Goal: Task Accomplishment & Management: Manage account settings

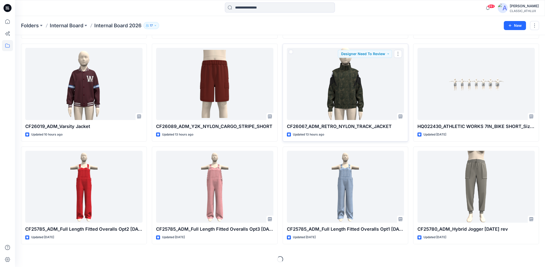
scroll to position [100, 0]
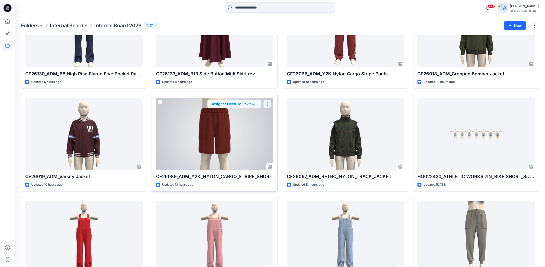
click at [269, 104] on button "button" at bounding box center [267, 104] width 8 height 8
click at [266, 103] on button "button" at bounding box center [267, 104] width 8 height 8
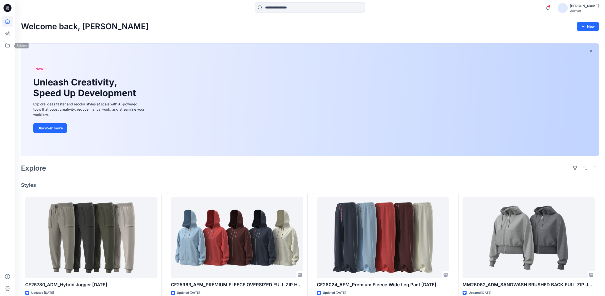
click at [13, 44] on div at bounding box center [7, 148] width 15 height 296
click at [8, 47] on icon at bounding box center [7, 45] width 11 height 11
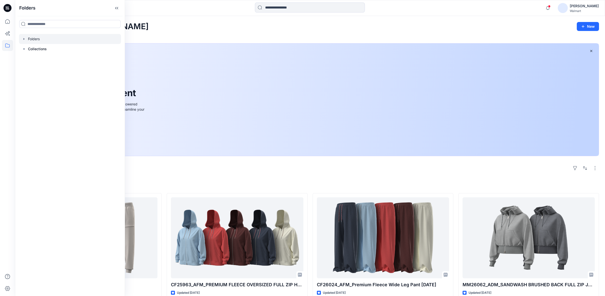
click at [24, 40] on icon "button" at bounding box center [24, 39] width 4 height 4
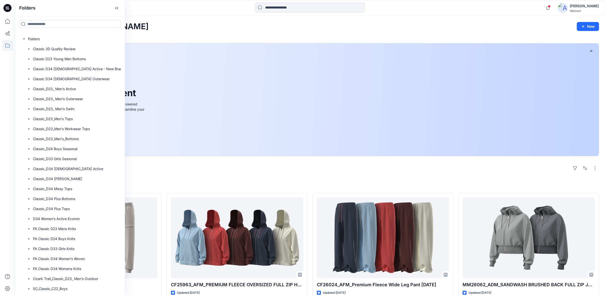
drag, startPoint x: 120, startPoint y: 74, endPoint x: 125, endPoint y: 204, distance: 130.8
click at [125, 204] on div "Folders Folders Classic 3D Quality Review Classic D23 Young Men Bottoms Classic…" at bounding box center [70, 148] width 110 height 296
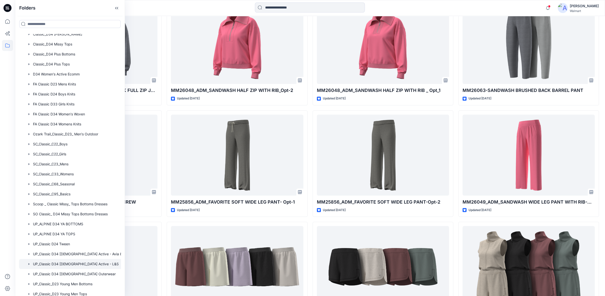
scroll to position [139, 0]
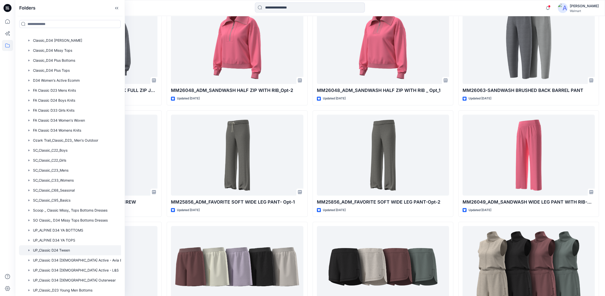
click at [62, 249] on div at bounding box center [75, 251] width 113 height 10
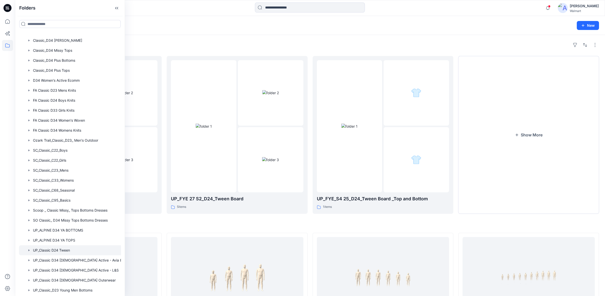
click at [267, 44] on div "Folders" at bounding box center [310, 45] width 578 height 8
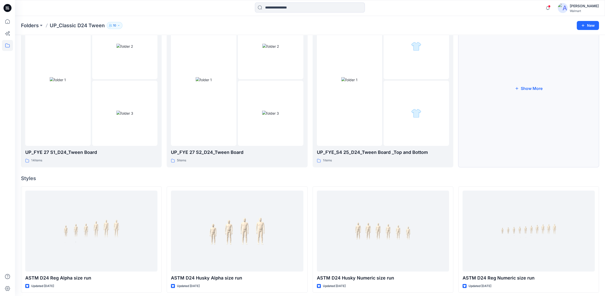
scroll to position [49, 0]
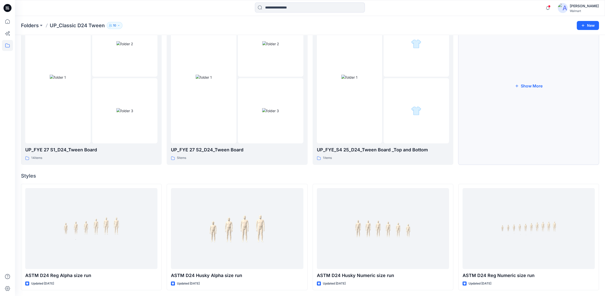
click at [523, 86] on button "Show More" at bounding box center [529, 86] width 141 height 158
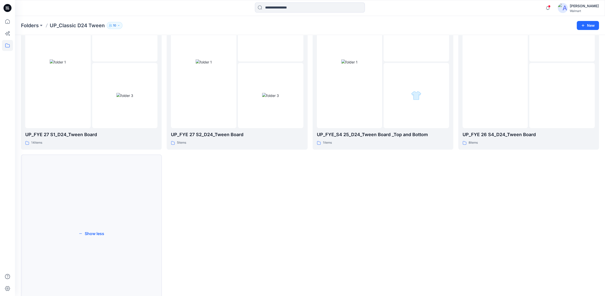
scroll to position [45, 0]
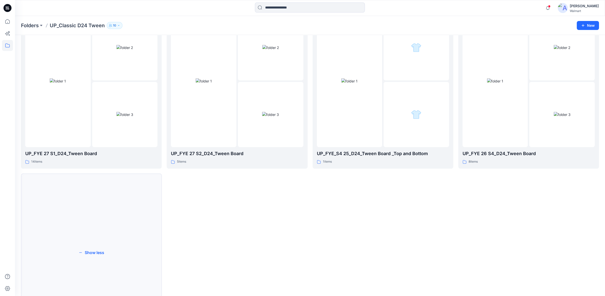
click at [93, 252] on button "Show less" at bounding box center [91, 253] width 141 height 158
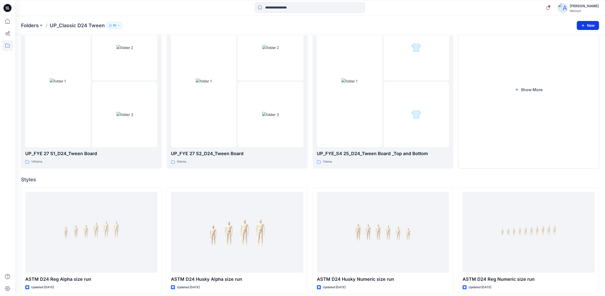
click at [583, 25] on icon "button" at bounding box center [583, 25] width 3 height 3
click at [573, 47] on p "New Folder" at bounding box center [573, 47] width 19 height 5
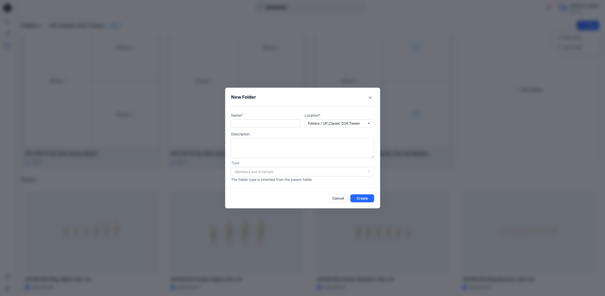
click at [247, 125] on input "text" at bounding box center [266, 124] width 70 height 8
type input "**********"
click at [246, 173] on div "Members and Externals" at bounding box center [302, 172] width 143 height 10
click at [369, 198] on button "Create" at bounding box center [363, 199] width 24 height 8
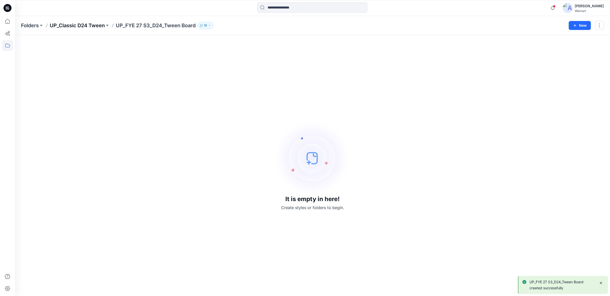
click at [94, 24] on p "UP_Classic D24 Tween" at bounding box center [77, 25] width 55 height 7
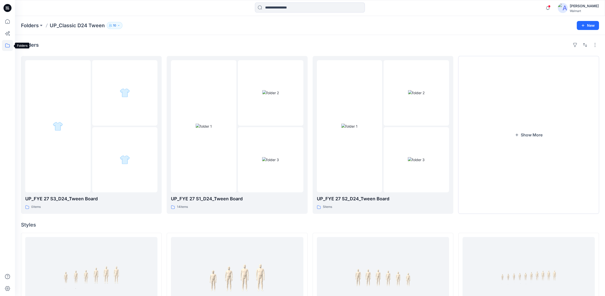
click at [7, 46] on icon at bounding box center [7, 45] width 11 height 11
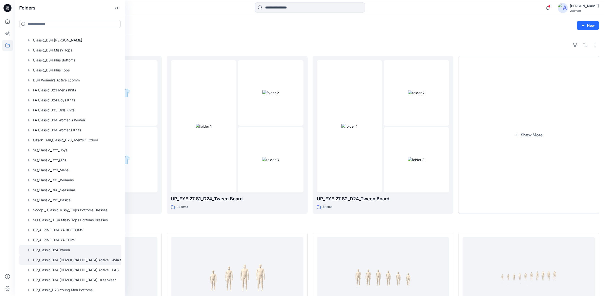
scroll to position [278, 0]
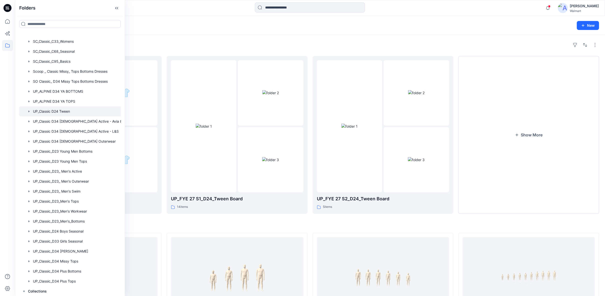
click at [70, 112] on div at bounding box center [75, 112] width 113 height 10
click at [67, 111] on div at bounding box center [75, 112] width 113 height 10
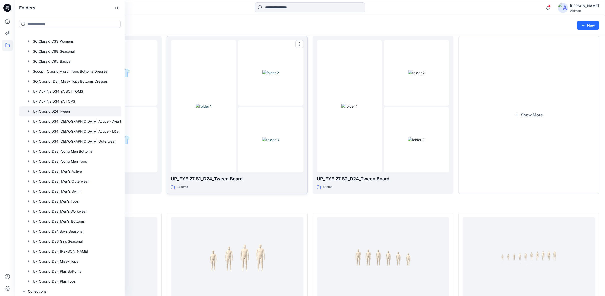
scroll to position [28, 0]
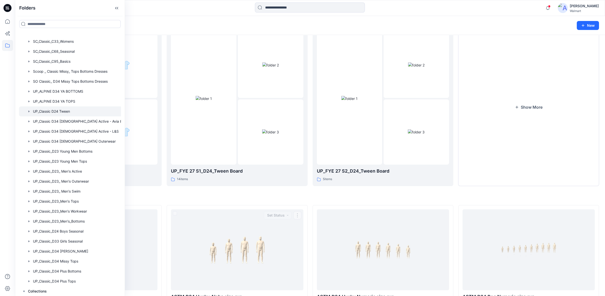
click at [258, 195] on h4 "Styles" at bounding box center [310, 197] width 578 height 6
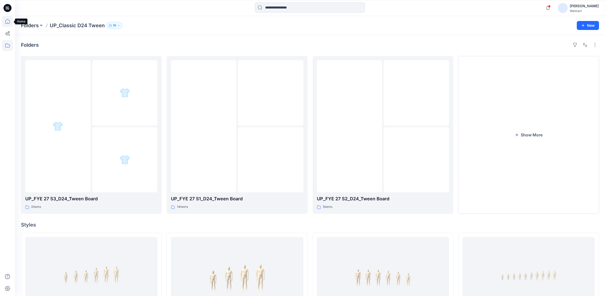
click at [6, 22] on icon at bounding box center [7, 21] width 11 height 11
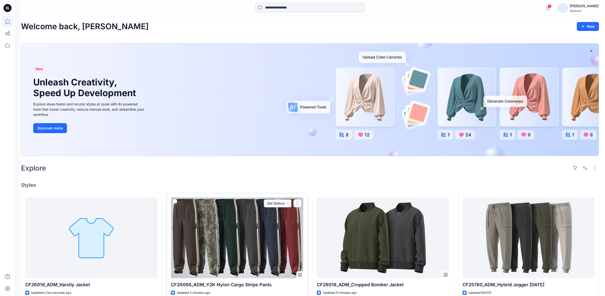
click at [299, 204] on button "button" at bounding box center [298, 204] width 8 height 8
click at [302, 214] on button "Edit" at bounding box center [322, 214] width 54 height 9
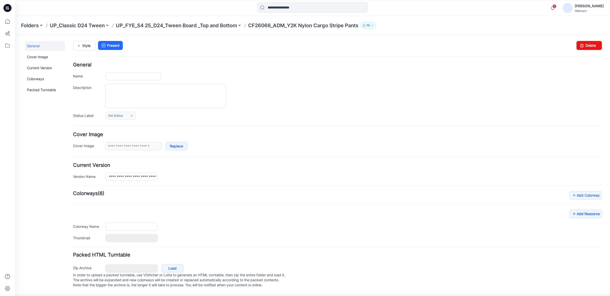
type input "**********"
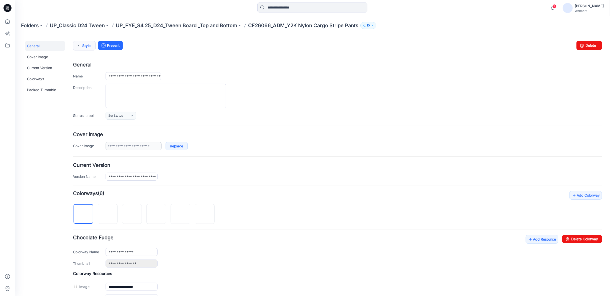
click at [86, 44] on link "Style" at bounding box center [84, 46] width 23 height 10
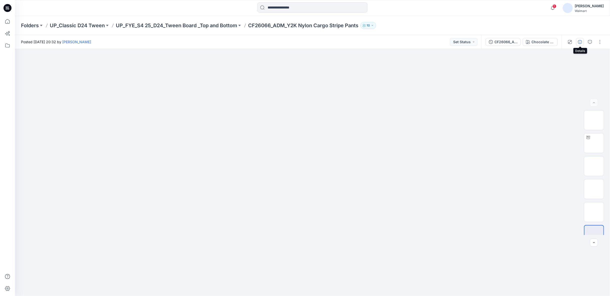
click at [580, 42] on icon "button" at bounding box center [580, 42] width 4 height 4
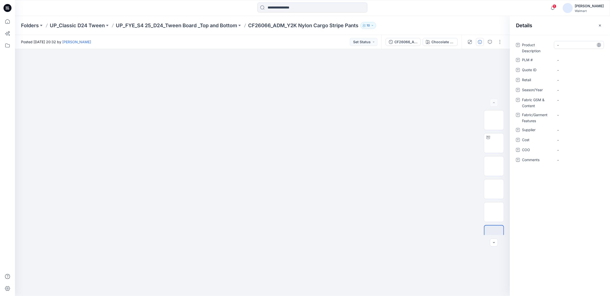
click at [562, 47] on Description "-" at bounding box center [579, 45] width 44 height 5
click at [586, 47] on textarea "**********" at bounding box center [579, 45] width 50 height 8
type textarea "**********"
click at [569, 58] on \ "-" at bounding box center [579, 60] width 44 height 5
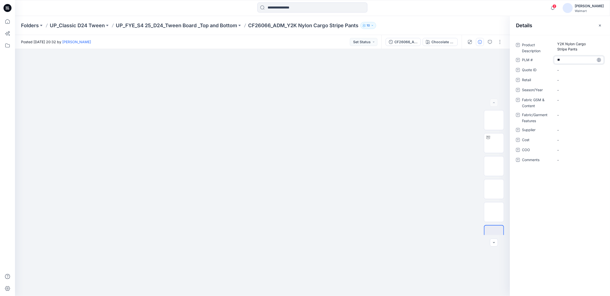
type textarea "***"
click at [560, 92] on span "-" at bounding box center [579, 90] width 44 height 5
type textarea "*****"
click at [563, 104] on div "-" at bounding box center [579, 100] width 50 height 8
click at [570, 99] on Content "-" at bounding box center [579, 100] width 44 height 5
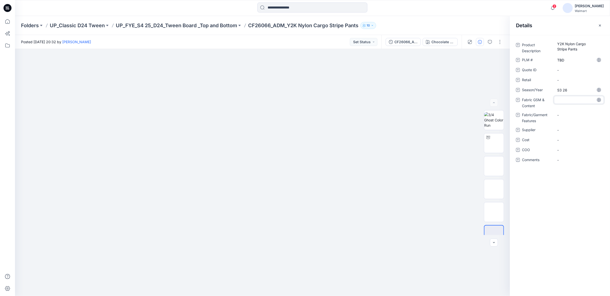
type textarea "**********"
click at [561, 130] on span "-" at bounding box center [579, 130] width 44 height 5
type textarea "**********"
click at [557, 114] on div "-" at bounding box center [579, 115] width 50 height 8
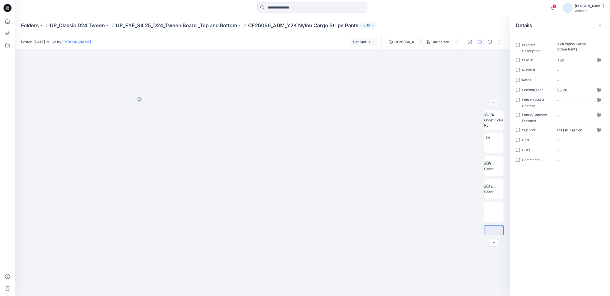
click at [557, 100] on div "-" at bounding box center [579, 100] width 50 height 8
click at [560, 101] on Content "-" at bounding box center [579, 100] width 44 height 5
type textarea "**********"
click at [561, 116] on Features "-" at bounding box center [579, 115] width 44 height 5
click at [490, 142] on img at bounding box center [494, 143] width 20 height 16
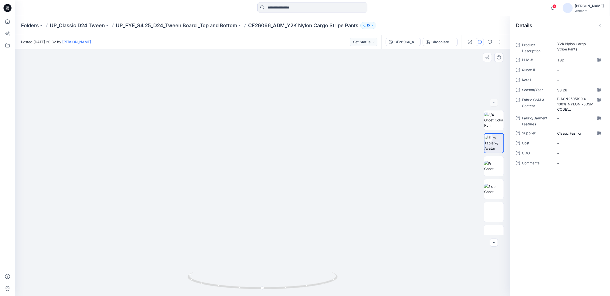
drag, startPoint x: 322, startPoint y: 157, endPoint x: 306, endPoint y: 62, distance: 96.8
drag, startPoint x: 330, startPoint y: 282, endPoint x: 297, endPoint y: 282, distance: 33.5
click at [297, 282] on icon at bounding box center [263, 281] width 151 height 19
drag, startPoint x: 310, startPoint y: 213, endPoint x: 291, endPoint y: 121, distance: 94.1
drag, startPoint x: 284, startPoint y: 170, endPoint x: 283, endPoint y: 236, distance: 65.5
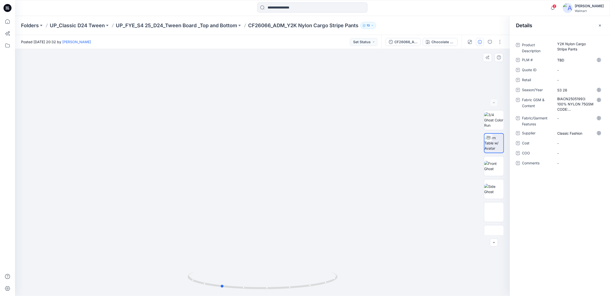
drag, startPoint x: 284, startPoint y: 218, endPoint x: 277, endPoint y: 175, distance: 44.4
click at [566, 118] on Features "-" at bounding box center [579, 118] width 44 height 5
click at [572, 119] on textarea at bounding box center [579, 118] width 50 height 8
type textarea "**********"
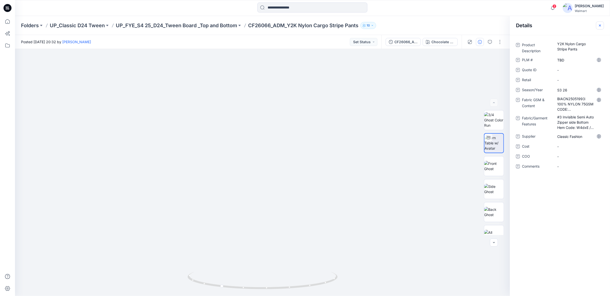
click at [599, 25] on icon "button" at bounding box center [600, 25] width 2 height 2
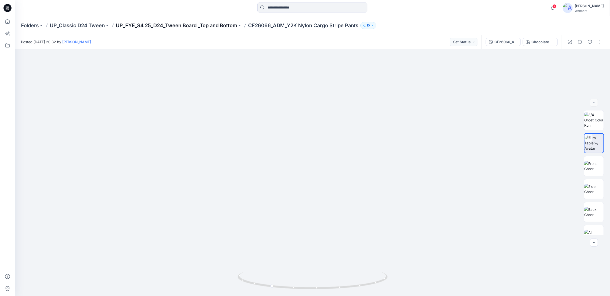
click at [212, 26] on p "UP_FYE_S4 25_D24_Tween Board _Top and Bottom" at bounding box center [176, 25] width 121 height 7
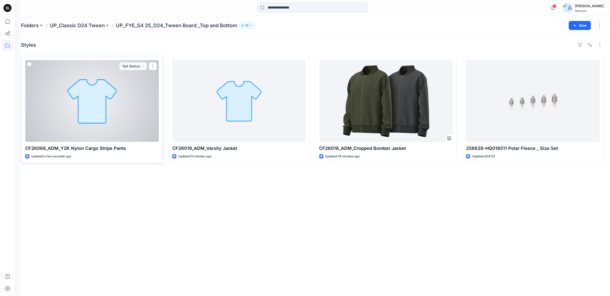
click at [132, 119] on div at bounding box center [92, 101] width 134 height 82
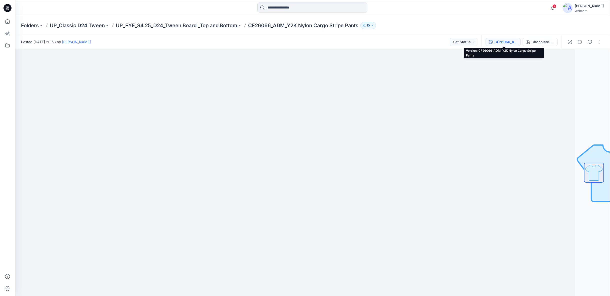
click at [511, 44] on div "CF26066_ADM_Y2K Nylon Cargo Stripe Pants" at bounding box center [505, 42] width 23 height 6
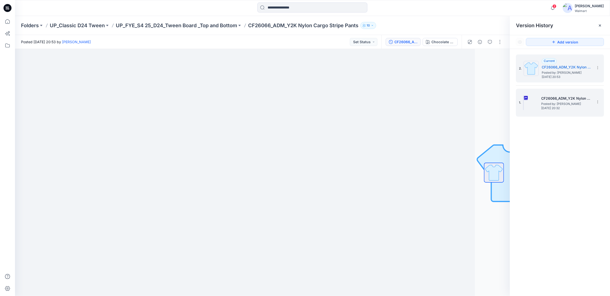
click at [565, 110] on div "1. CF26066_ADM_Y2K Nylon Cargo Stripe Pants Posted by: Chantal Blommerde Tuesda…" at bounding box center [556, 103] width 75 height 24
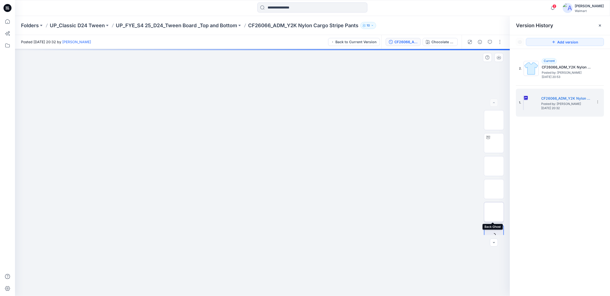
click at [494, 212] on img at bounding box center [494, 212] width 0 height 0
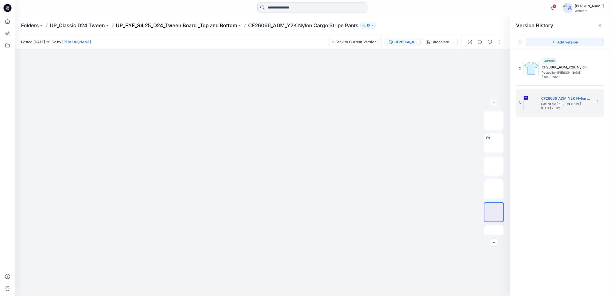
click at [204, 27] on p "UP_FYE_S4 25_D24_Tween Board _Top and Bottom" at bounding box center [176, 25] width 121 height 7
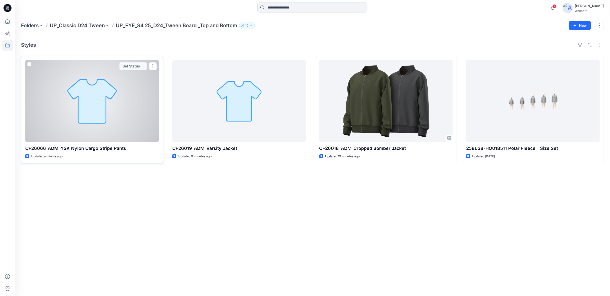
click at [102, 128] on div at bounding box center [92, 101] width 134 height 82
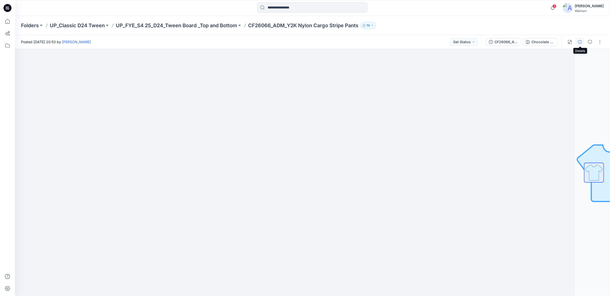
click at [581, 43] on icon "button" at bounding box center [580, 42] width 4 height 4
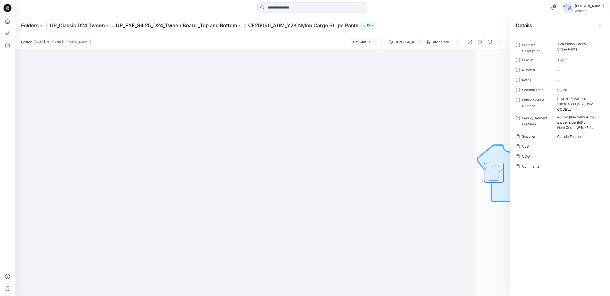
click at [202, 26] on p "UP_FYE_S4 25_D24_Tween Board _Top and Bottom" at bounding box center [176, 25] width 121 height 7
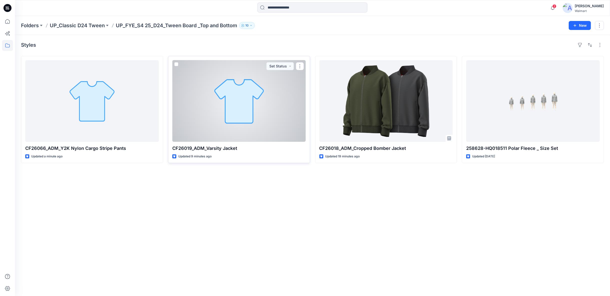
click at [260, 132] on div at bounding box center [239, 101] width 134 height 82
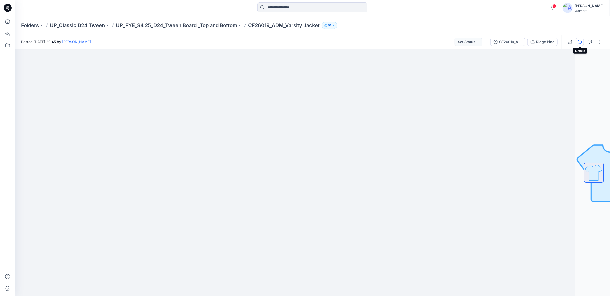
click at [582, 43] on icon "button" at bounding box center [580, 42] width 4 height 4
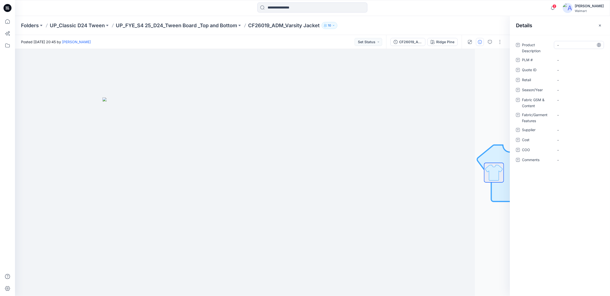
click at [557, 46] on div "-" at bounding box center [579, 45] width 50 height 8
click at [231, 27] on p "UP_FYE_S4 25_D24_Tween Board _Top and Bottom" at bounding box center [176, 25] width 121 height 7
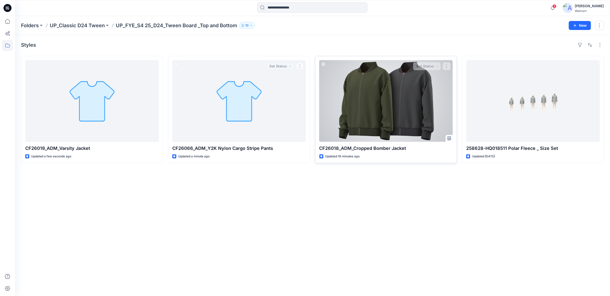
click at [377, 87] on div at bounding box center [386, 101] width 134 height 82
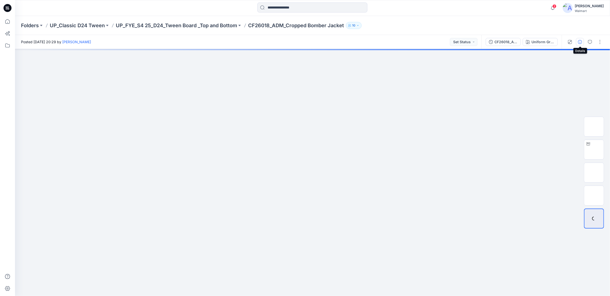
click at [582, 43] on icon "button" at bounding box center [580, 42] width 4 height 4
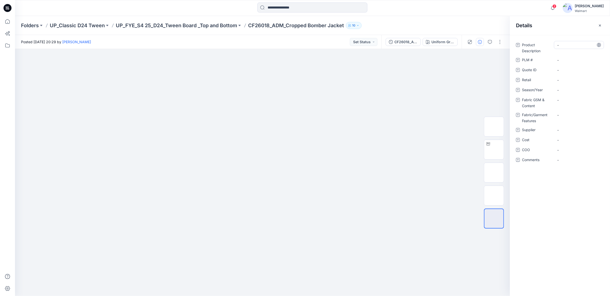
click at [576, 46] on Description "-" at bounding box center [579, 45] width 44 height 5
type textarea "**********"
click at [558, 45] on Description "-" at bounding box center [579, 45] width 44 height 5
type textarea "**********"
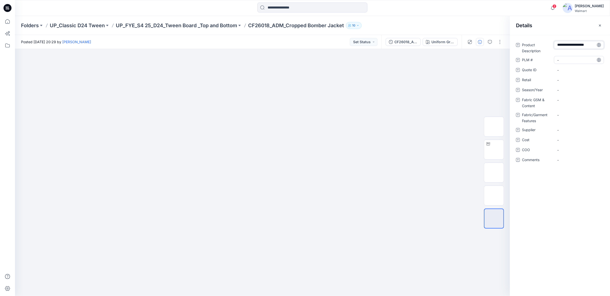
click at [557, 60] on div "-" at bounding box center [579, 60] width 50 height 8
type textarea "***"
click at [560, 92] on span "-" at bounding box center [579, 90] width 44 height 5
type textarea "*****"
click at [560, 101] on Content "-" at bounding box center [579, 100] width 44 height 5
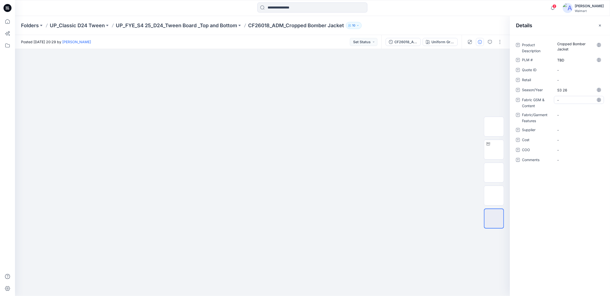
click at [559, 101] on Content "-" at bounding box center [579, 100] width 44 height 5
click at [559, 103] on div "-" at bounding box center [579, 100] width 50 height 8
type textarea "**********"
click at [562, 115] on div "-" at bounding box center [579, 115] width 50 height 8
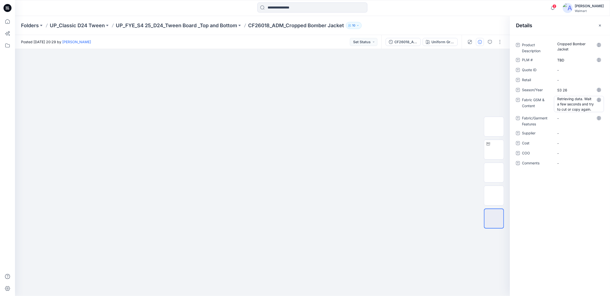
click at [562, 108] on Content "Retrieving data. Wait a few seconds and try to cut or copy again." at bounding box center [579, 104] width 44 height 16
drag, startPoint x: 592, startPoint y: 110, endPoint x: 549, endPoint y: 95, distance: 46.2
click at [549, 95] on div "**********" at bounding box center [560, 107] width 88 height 132
click at [562, 120] on Features "-" at bounding box center [579, 118] width 44 height 5
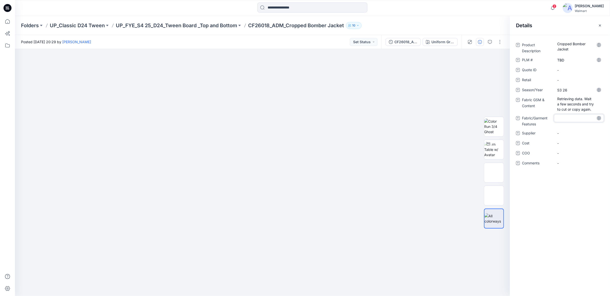
type textarea "**********"
click at [559, 133] on div "**********" at bounding box center [560, 107] width 88 height 132
click at [559, 142] on span "-" at bounding box center [579, 141] width 44 height 5
click at [565, 140] on span "-" at bounding box center [579, 141] width 44 height 5
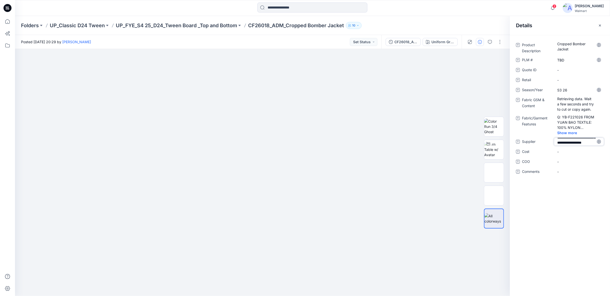
scroll to position [19, 0]
type textarea "**********"
click at [568, 152] on div "**********" at bounding box center [560, 111] width 88 height 141
click at [564, 151] on span "Factory Sourced Poly Taffeta / Factory Sourced Ply Fill / Factory Sourced 2x2 R…" at bounding box center [579, 146] width 44 height 16
click at [590, 151] on textarea "**********" at bounding box center [579, 146] width 50 height 16
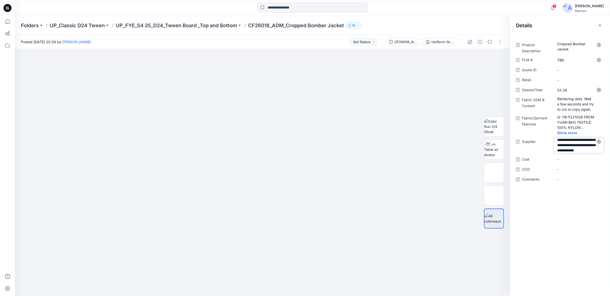
scroll to position [32, 0]
type textarea "**********"
click at [427, 274] on div at bounding box center [262, 172] width 495 height 247
click at [144, 25] on p "UP_FYE_S4 25_D24_Tween Board _Top and Bottom" at bounding box center [176, 25] width 121 height 7
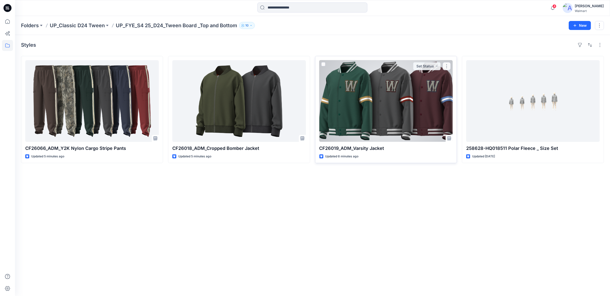
click at [365, 121] on div at bounding box center [386, 101] width 134 height 82
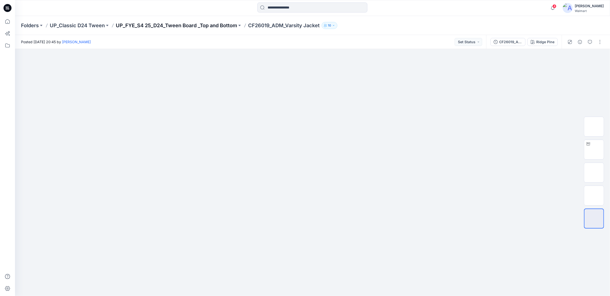
click at [169, 24] on p "UP_FYE_S4 25_D24_Tween Board _Top and Bottom" at bounding box center [176, 25] width 121 height 7
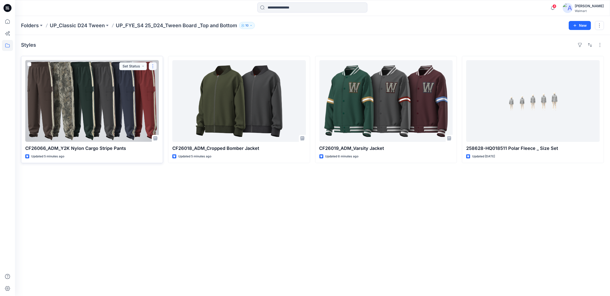
click at [153, 67] on button "button" at bounding box center [153, 66] width 8 height 8
click at [160, 97] on p "Duplicate to..." at bounding box center [170, 96] width 23 height 5
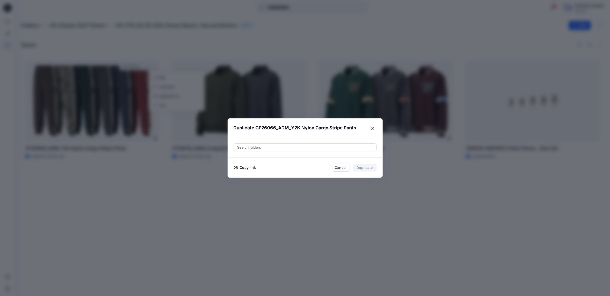
click at [251, 148] on div at bounding box center [305, 148] width 137 height 6
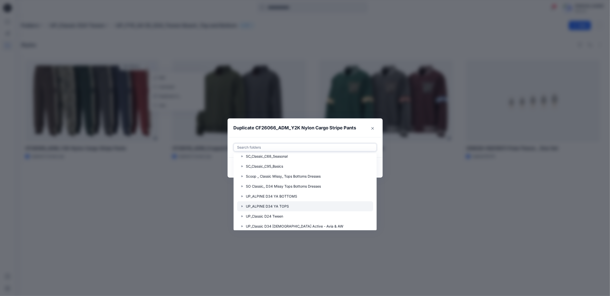
scroll to position [333, 0]
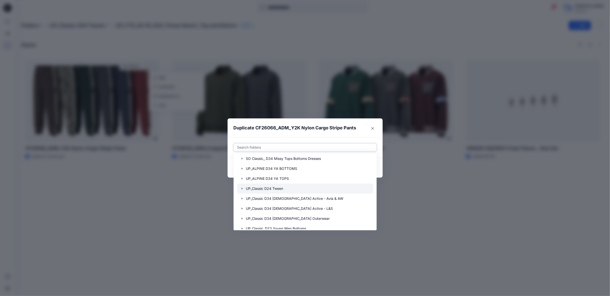
click at [270, 190] on div at bounding box center [305, 189] width 136 height 10
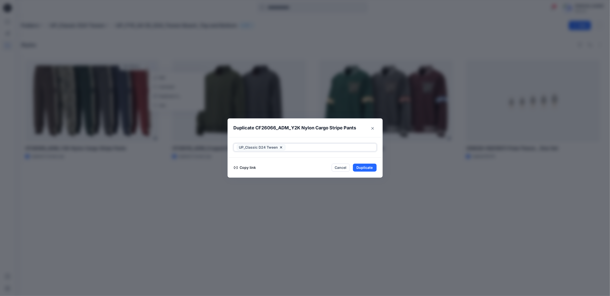
click at [278, 148] on span "UP_Classic D24 Tween" at bounding box center [261, 148] width 49 height 6
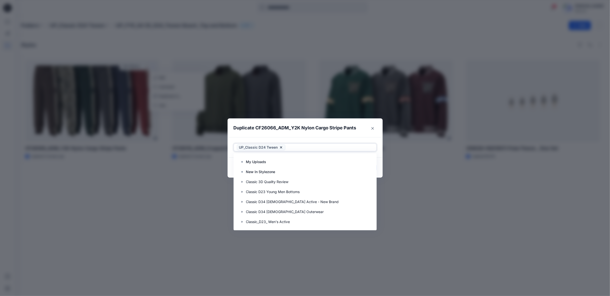
click at [281, 148] on icon at bounding box center [281, 148] width 4 height 4
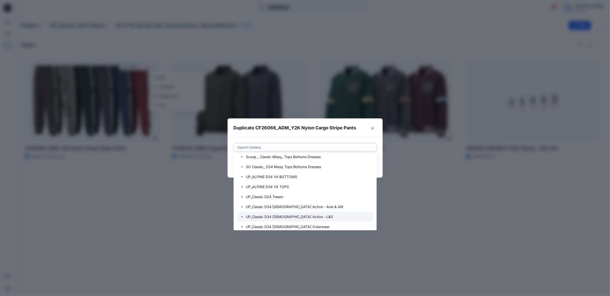
scroll to position [331, 0]
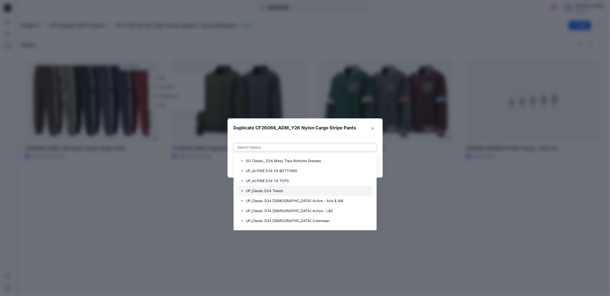
click at [242, 191] on icon "button" at bounding box center [242, 191] width 4 height 4
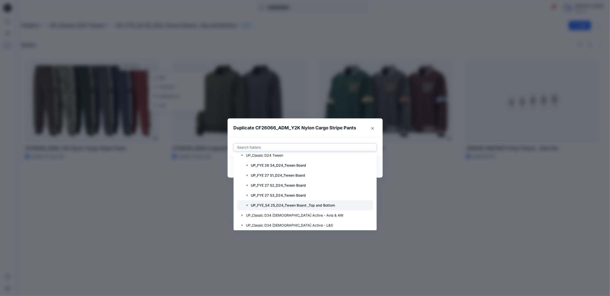
scroll to position [359, 0]
click at [270, 202] on p "UP_FYE 27 S3_D24_Tween Board" at bounding box center [278, 203] width 55 height 6
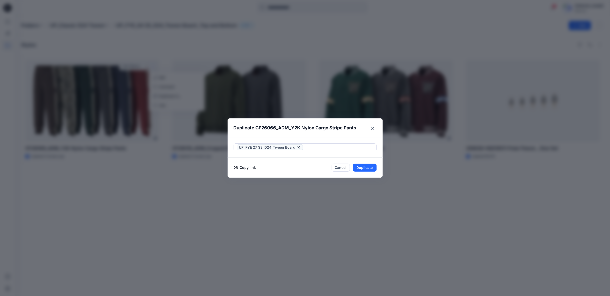
click at [380, 177] on footer "Copy link Cancel Duplicate" at bounding box center [305, 168] width 155 height 20
click at [370, 169] on button "Duplicate" at bounding box center [365, 168] width 24 height 8
click at [372, 171] on button "Close" at bounding box center [368, 168] width 16 height 8
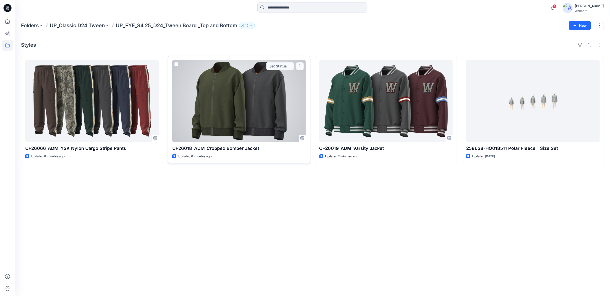
click at [303, 66] on button "button" at bounding box center [300, 66] width 8 height 8
click at [307, 97] on p "Duplicate to..." at bounding box center [317, 96] width 23 height 5
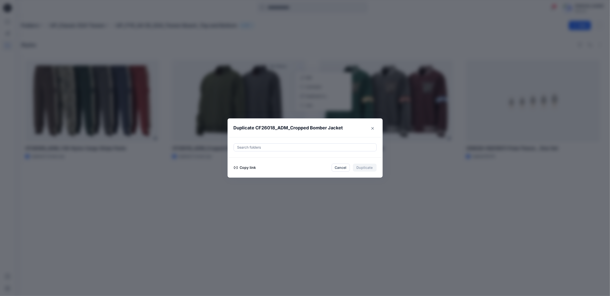
click at [257, 149] on div at bounding box center [305, 148] width 137 height 6
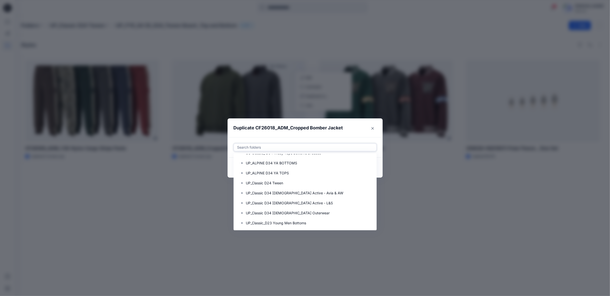
scroll to position [331, 0]
click at [242, 191] on icon "button" at bounding box center [241, 191] width 1 height 2
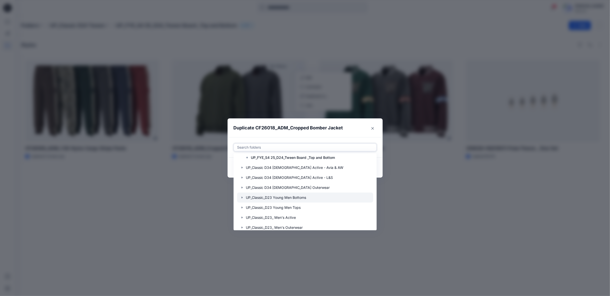
scroll to position [387, 0]
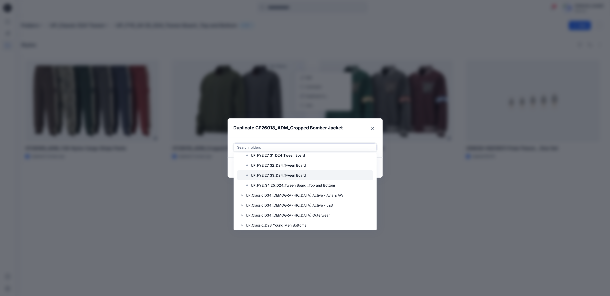
click at [269, 175] on p "UP_FYE 27 S3_D24_Tween Board" at bounding box center [278, 176] width 55 height 6
click at [380, 177] on footer "Copy link Cancel Duplicate" at bounding box center [305, 168] width 155 height 20
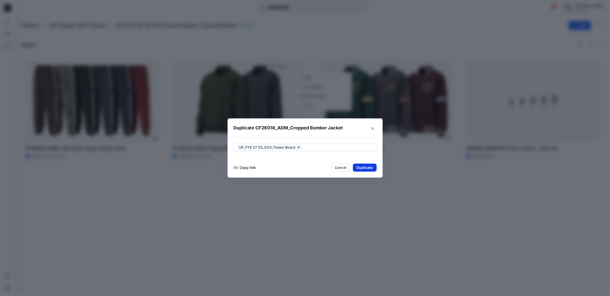
click at [363, 168] on button "Duplicate" at bounding box center [365, 168] width 24 height 8
click at [373, 129] on icon "Close" at bounding box center [372, 128] width 3 height 3
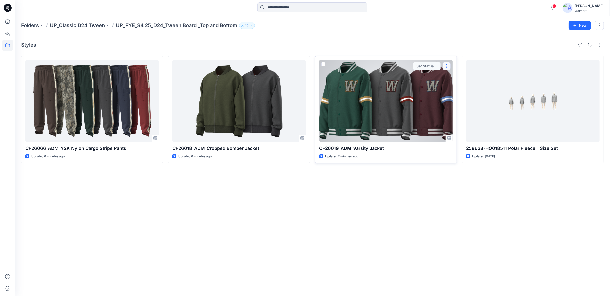
click at [446, 68] on button "button" at bounding box center [447, 66] width 8 height 8
click at [458, 98] on p "Duplicate to..." at bounding box center [464, 96] width 23 height 5
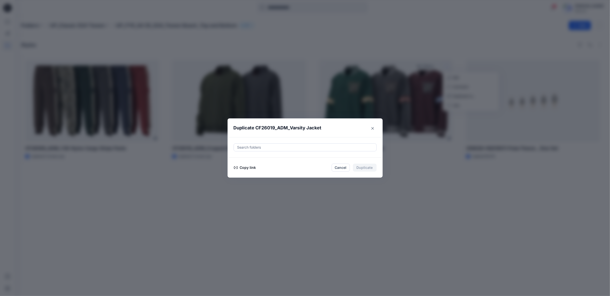
click at [268, 149] on div at bounding box center [305, 148] width 137 height 6
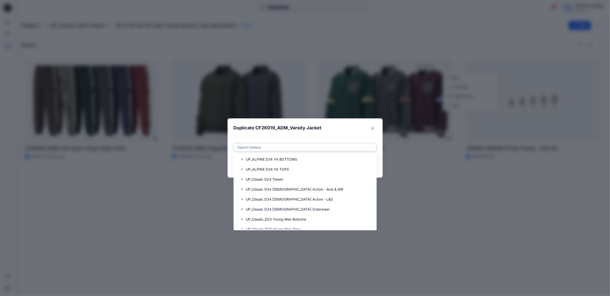
scroll to position [331, 0]
click at [242, 191] on icon "button" at bounding box center [242, 191] width 4 height 4
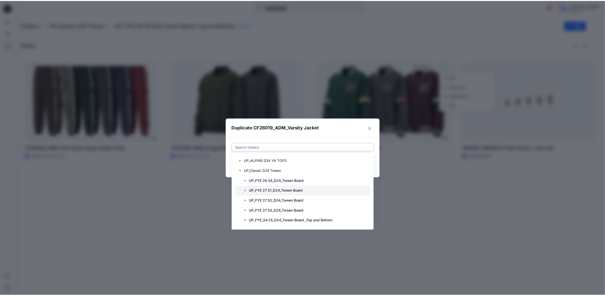
scroll to position [359, 0]
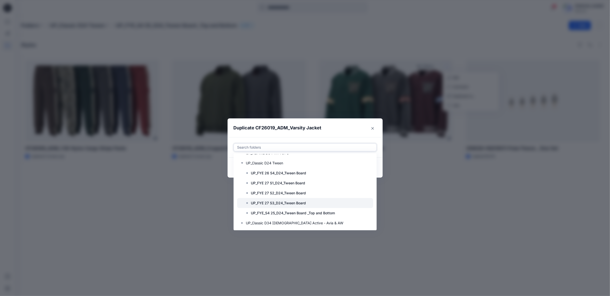
click at [273, 204] on p "UP_FYE 27 S3_D24_Tween Board" at bounding box center [278, 203] width 55 height 6
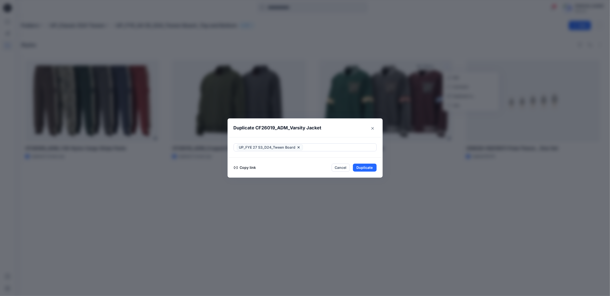
click at [380, 176] on footer "Copy link Cancel Duplicate" at bounding box center [305, 168] width 155 height 20
click at [367, 168] on button "Duplicate" at bounding box center [365, 168] width 24 height 8
click at [368, 169] on button "Close" at bounding box center [368, 168] width 16 height 8
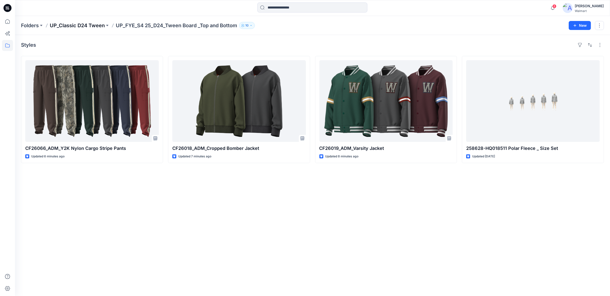
click at [95, 26] on p "UP_Classic D24 Tween" at bounding box center [77, 25] width 55 height 7
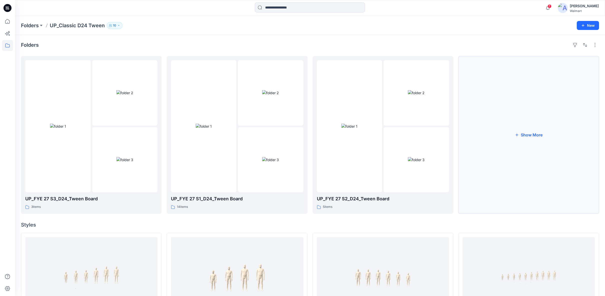
click at [525, 135] on button "Show More" at bounding box center [529, 135] width 141 height 158
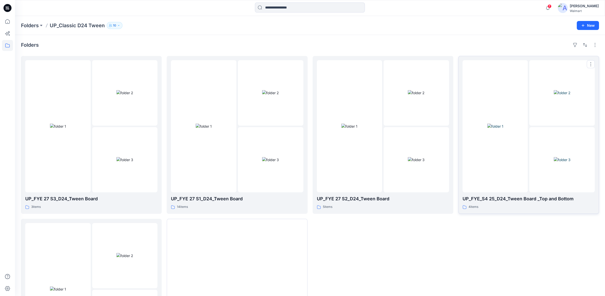
click at [520, 156] on div at bounding box center [496, 126] width 66 height 132
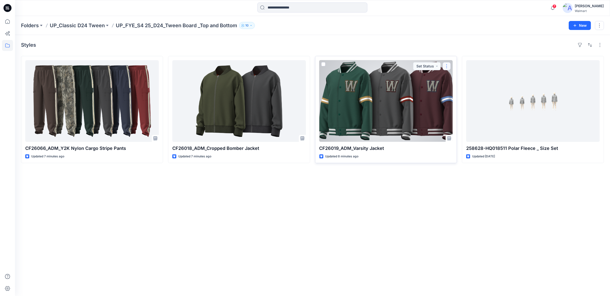
click at [449, 68] on button "button" at bounding box center [447, 66] width 8 height 8
click at [456, 78] on p "Edit" at bounding box center [456, 77] width 6 height 5
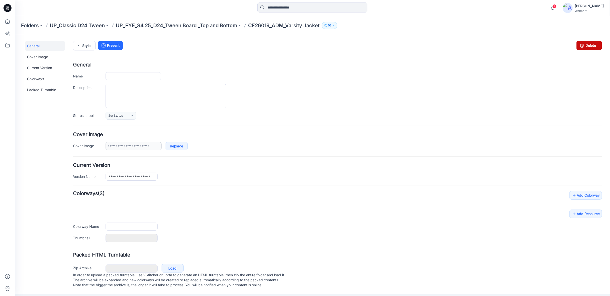
type input "**********"
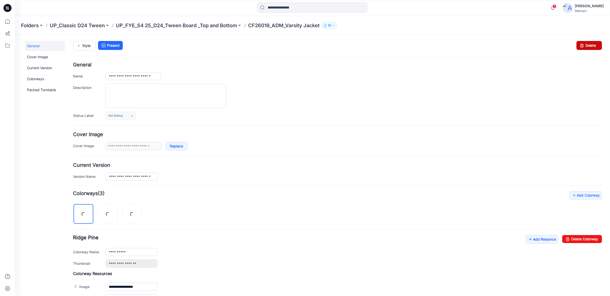
click at [578, 46] on icon at bounding box center [581, 45] width 7 height 9
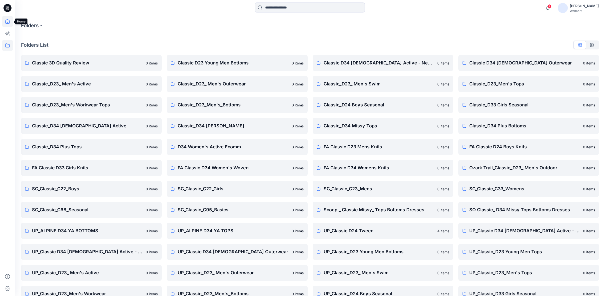
click at [7, 23] on icon at bounding box center [7, 21] width 11 height 11
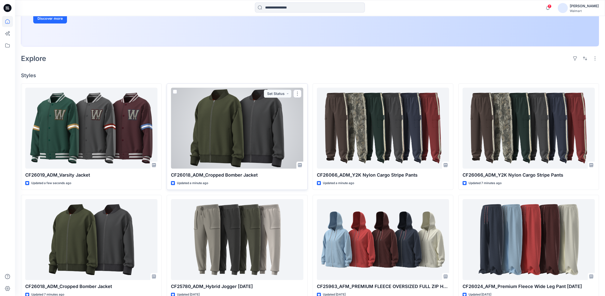
scroll to position [139, 0]
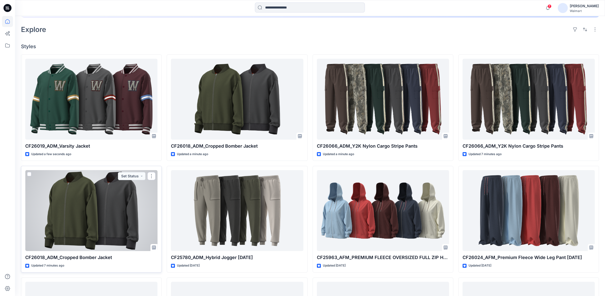
click at [95, 207] on div at bounding box center [91, 210] width 132 height 81
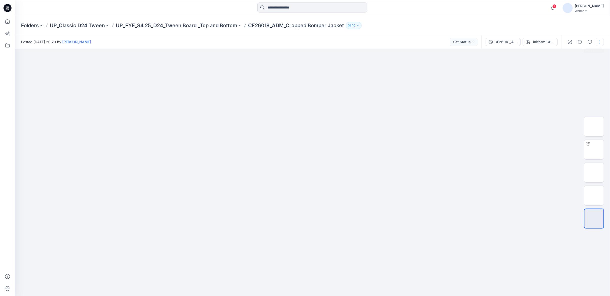
click at [600, 43] on button "button" at bounding box center [600, 42] width 8 height 8
click at [570, 68] on p "Edit" at bounding box center [568, 67] width 6 height 5
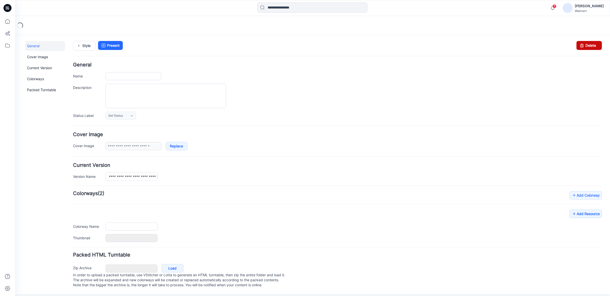
click at [581, 48] on link "Delete" at bounding box center [589, 45] width 26 height 9
type input "**********"
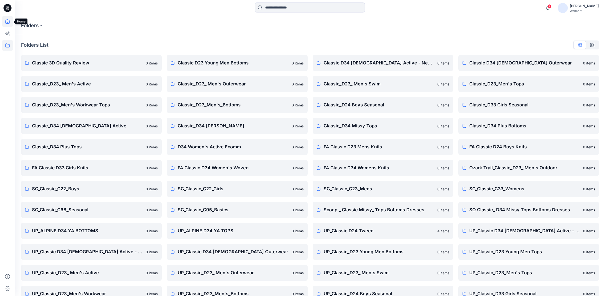
click at [7, 21] on icon at bounding box center [7, 21] width 11 height 11
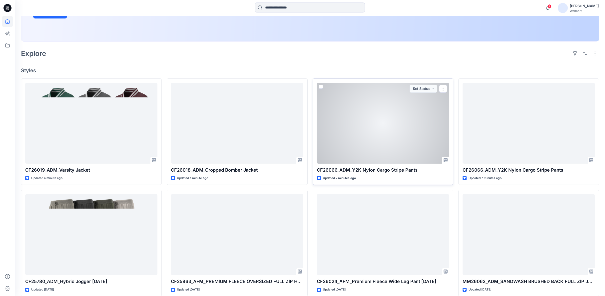
scroll to position [139, 0]
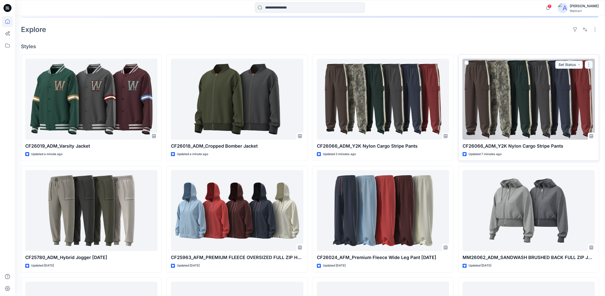
click at [592, 66] on button "button" at bounding box center [589, 65] width 8 height 8
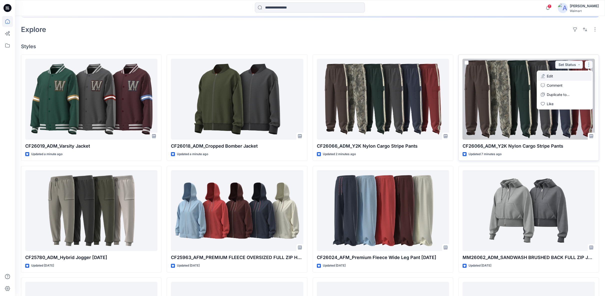
click at [564, 78] on button "Edit" at bounding box center [565, 76] width 54 height 9
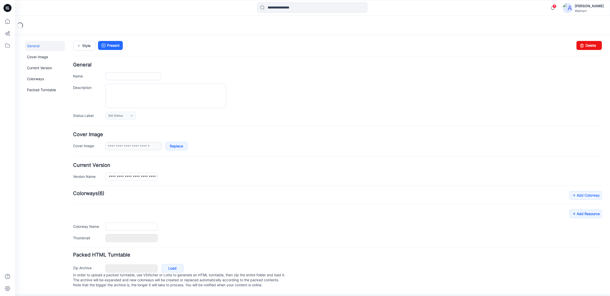
type input "**********"
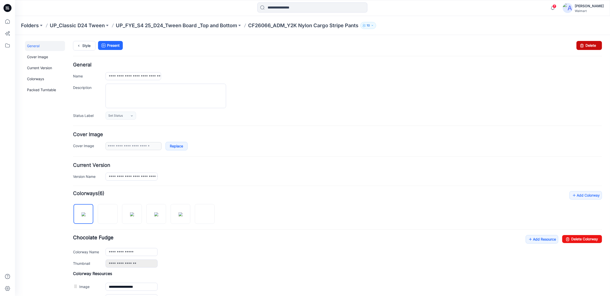
click at [591, 46] on link "Delete" at bounding box center [589, 45] width 26 height 9
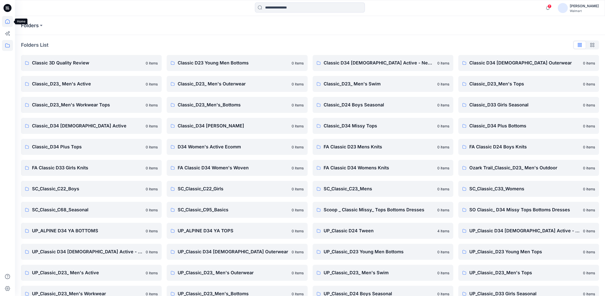
click at [9, 19] on icon at bounding box center [7, 21] width 11 height 11
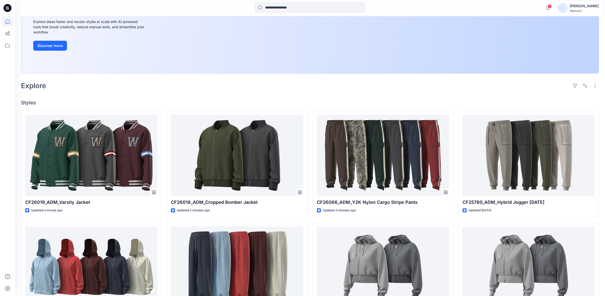
scroll to position [83, 0]
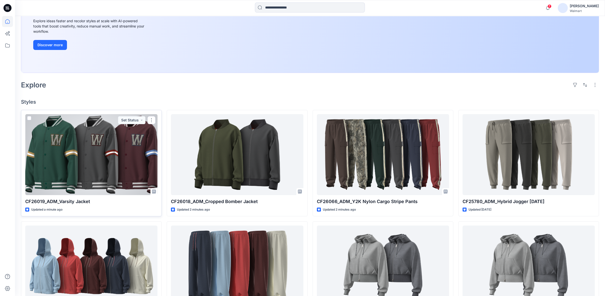
click at [123, 156] on div at bounding box center [91, 154] width 132 height 81
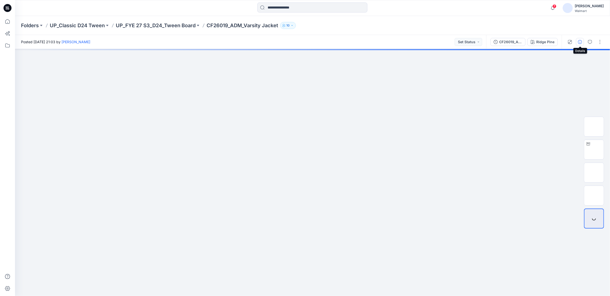
click at [580, 41] on icon "button" at bounding box center [580, 42] width 4 height 4
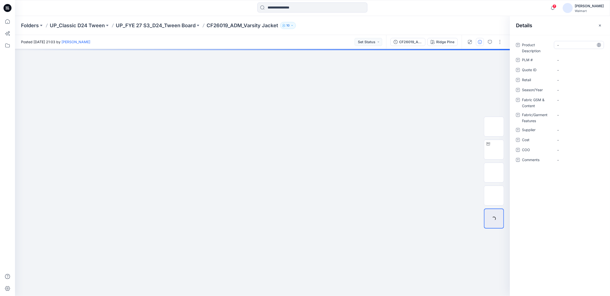
click at [568, 45] on Description "-" at bounding box center [579, 45] width 44 height 5
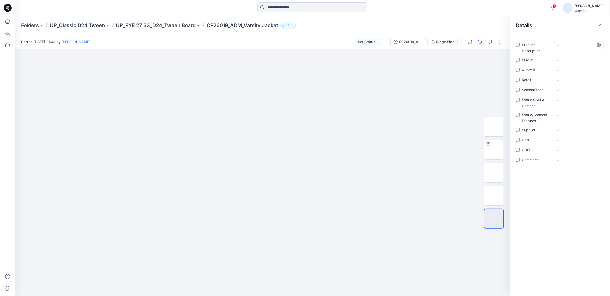
click at [570, 44] on Description "-" at bounding box center [579, 45] width 44 height 5
type textarea "**********"
click at [559, 89] on span "-" at bounding box center [579, 90] width 44 height 5
type textarea "*****"
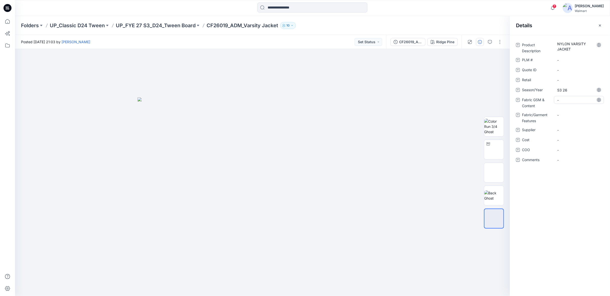
click at [557, 101] on div "-" at bounding box center [579, 100] width 50 height 8
click at [559, 101] on Content "-" at bounding box center [579, 100] width 44 height 5
type textarea "**********"
click at [561, 116] on div "**********" at bounding box center [560, 105] width 88 height 129
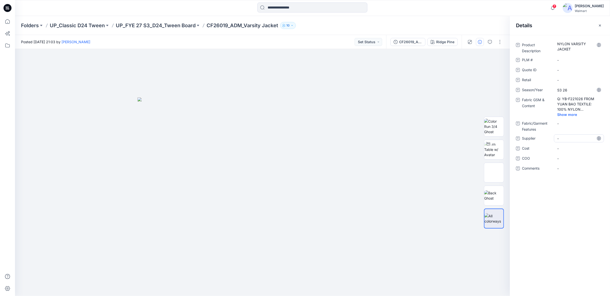
click at [561, 139] on span "-" at bounding box center [579, 138] width 44 height 5
type textarea "**********"
click at [558, 149] on span "-" at bounding box center [579, 148] width 44 height 5
click at [602, 27] on icon "button" at bounding box center [600, 26] width 4 height 4
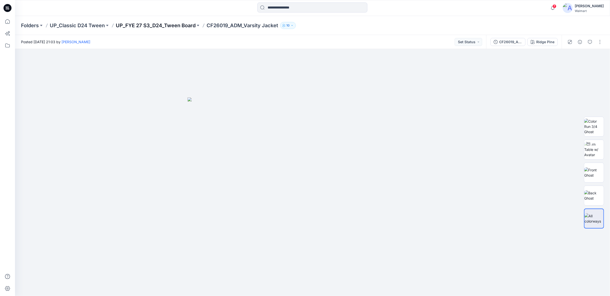
click at [194, 26] on p "UP_FYE 27 S3_D24_Tween Board" at bounding box center [156, 25] width 80 height 7
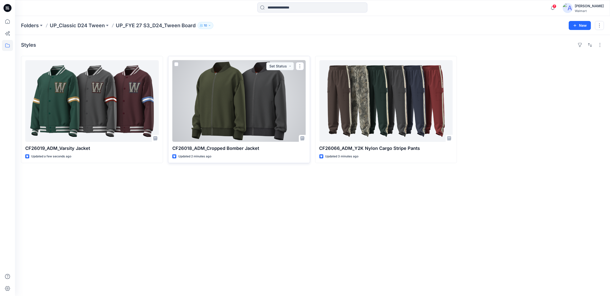
click at [240, 108] on div at bounding box center [239, 101] width 134 height 82
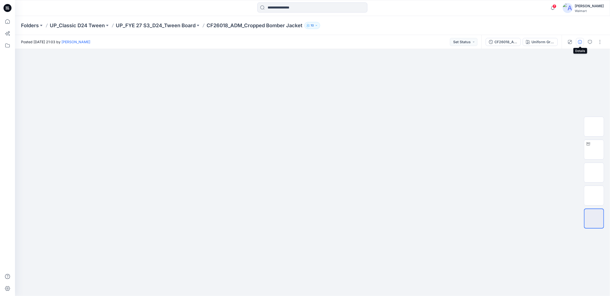
click at [580, 41] on icon "button" at bounding box center [580, 42] width 4 height 4
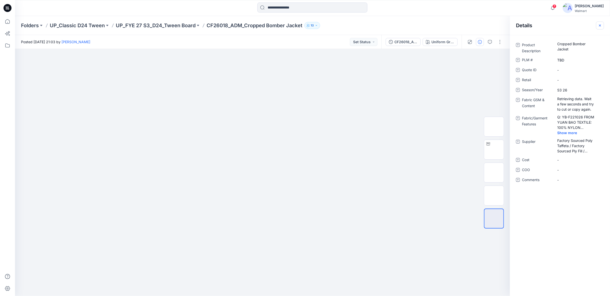
click at [598, 25] on icon "button" at bounding box center [600, 26] width 4 height 4
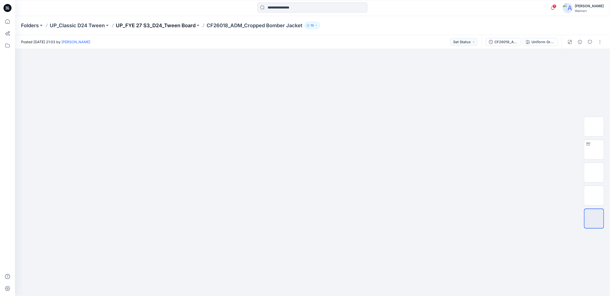
click at [179, 26] on p "UP_FYE 27 S3_D24_Tween Board" at bounding box center [156, 25] width 80 height 7
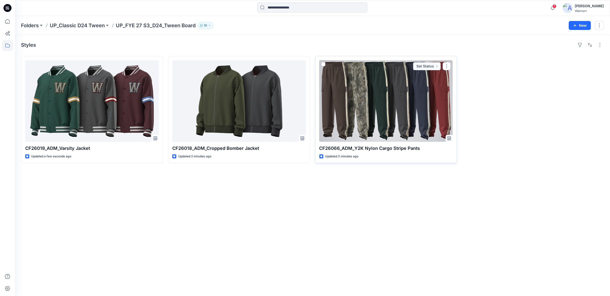
click at [369, 112] on div at bounding box center [386, 101] width 134 height 82
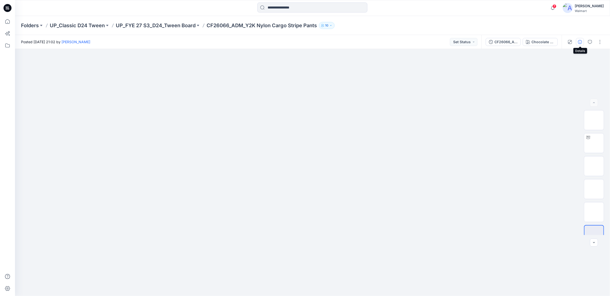
click at [580, 41] on icon "button" at bounding box center [580, 42] width 4 height 4
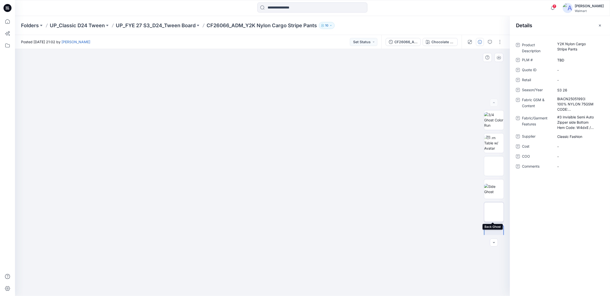
click at [494, 212] on img at bounding box center [494, 212] width 0 height 0
click at [146, 27] on p "UP_FYE 27 S3_D24_Tween Board" at bounding box center [156, 25] width 80 height 7
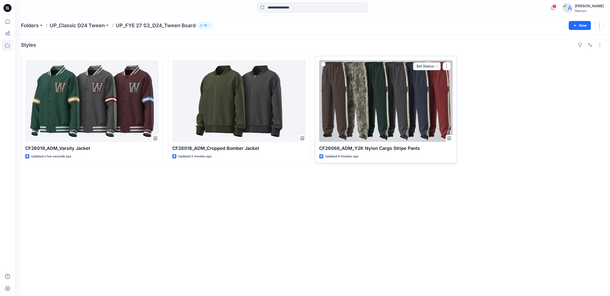
click at [398, 138] on div at bounding box center [386, 101] width 134 height 82
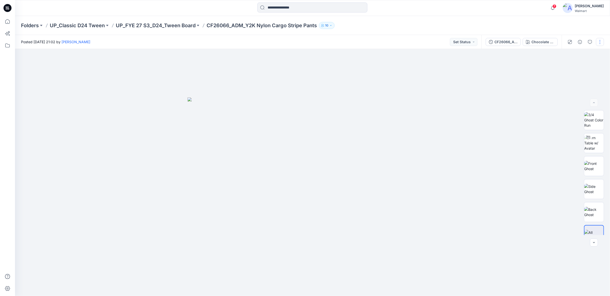
click at [600, 41] on button "button" at bounding box center [600, 42] width 8 height 8
click at [570, 67] on p "Edit" at bounding box center [568, 67] width 6 height 5
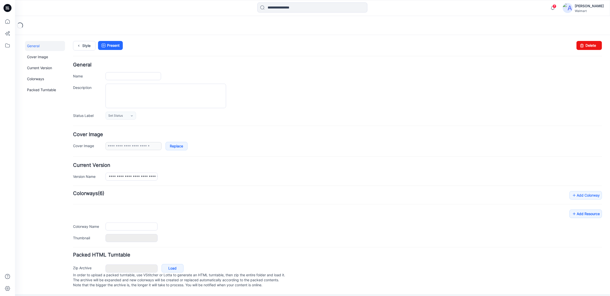
type input "**********"
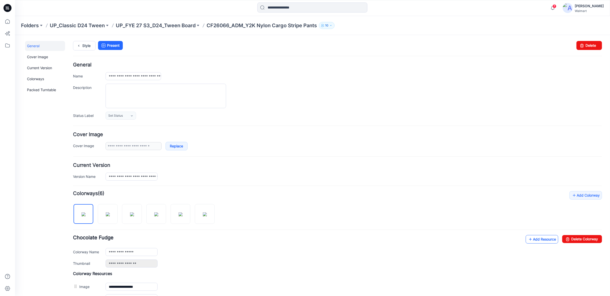
click at [528, 238] on icon at bounding box center [530, 239] width 5 height 8
click at [107, 212] on img at bounding box center [108, 214] width 4 height 4
click at [537, 237] on link "Add Resource" at bounding box center [541, 239] width 33 height 9
click at [134, 213] on img at bounding box center [132, 214] width 4 height 4
click at [528, 238] on link "Add Resource" at bounding box center [541, 239] width 33 height 9
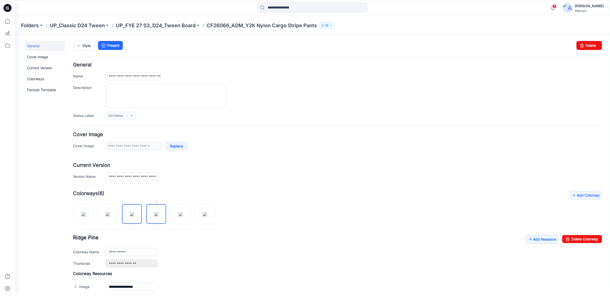
click at [158, 215] on img at bounding box center [156, 214] width 4 height 4
click at [540, 238] on link "Add Resource" at bounding box center [541, 239] width 33 height 9
click at [182, 216] on img at bounding box center [180, 214] width 4 height 4
click at [545, 240] on link "Add Resource" at bounding box center [541, 239] width 33 height 9
click at [206, 216] on img at bounding box center [205, 214] width 4 height 4
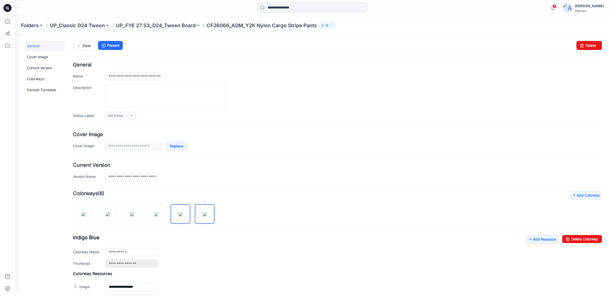
type input "*********"
click at [529, 238] on link "Add Resource" at bounding box center [541, 239] width 33 height 9
click at [85, 46] on link "Style" at bounding box center [84, 46] width 23 height 10
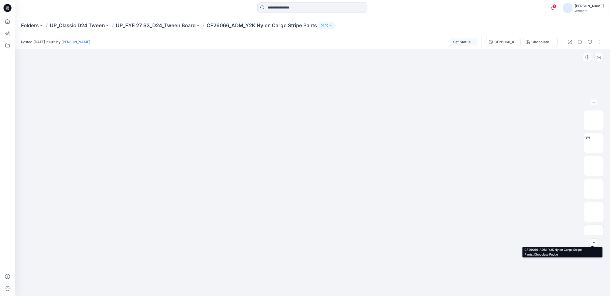
click at [594, 235] on img at bounding box center [594, 235] width 0 height 0
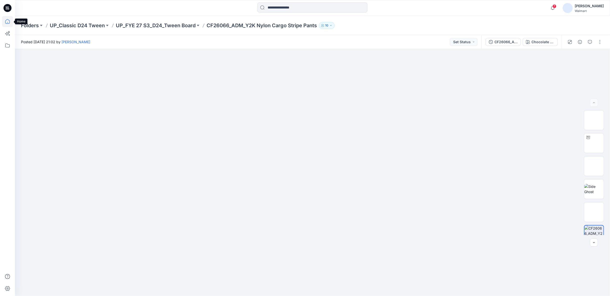
click at [7, 21] on icon at bounding box center [7, 21] width 11 height 11
